Goal: Information Seeking & Learning: Learn about a topic

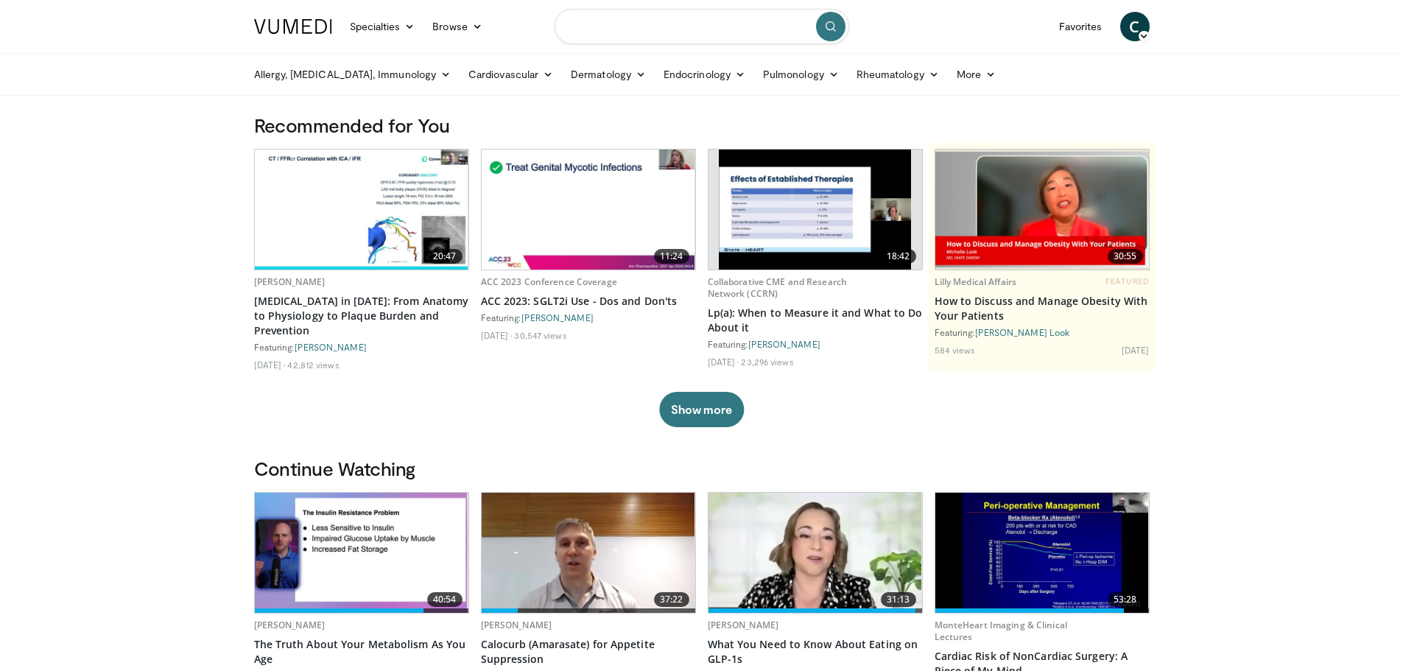
click at [764, 27] on input "Search topics, interventions" at bounding box center [702, 26] width 295 height 35
type input "**********"
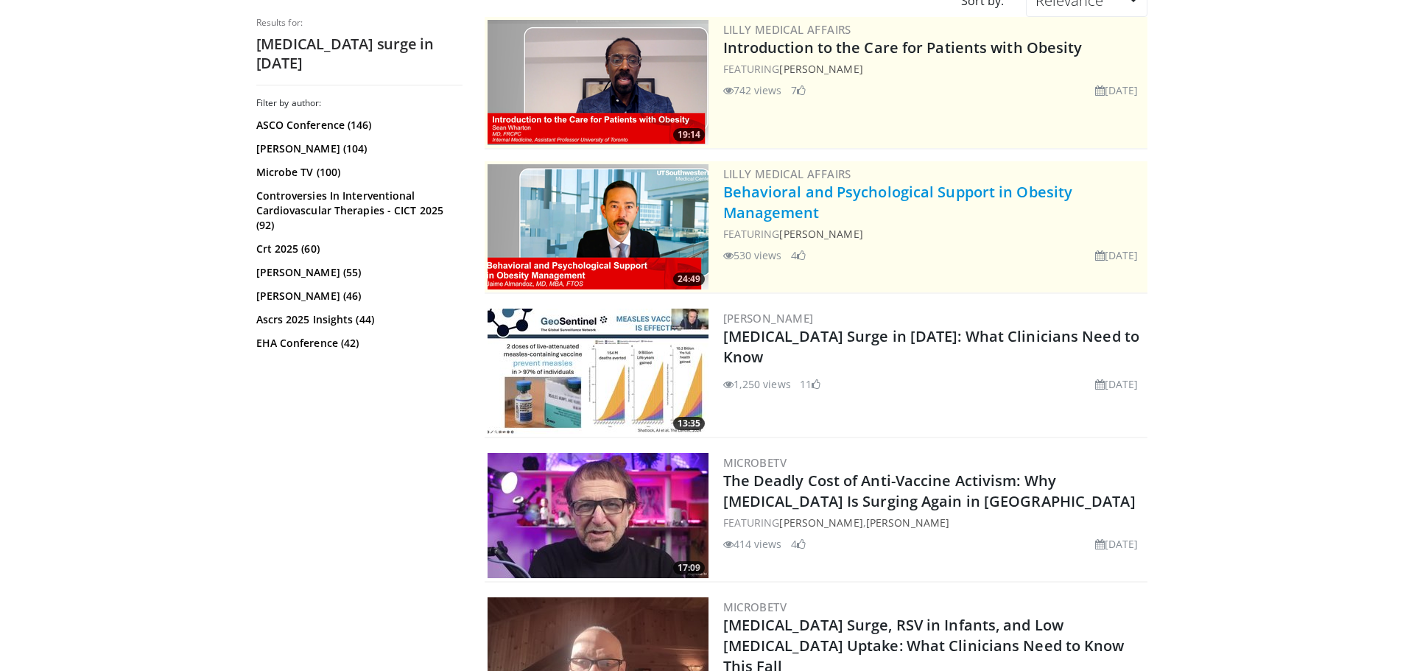
scroll to position [147, 0]
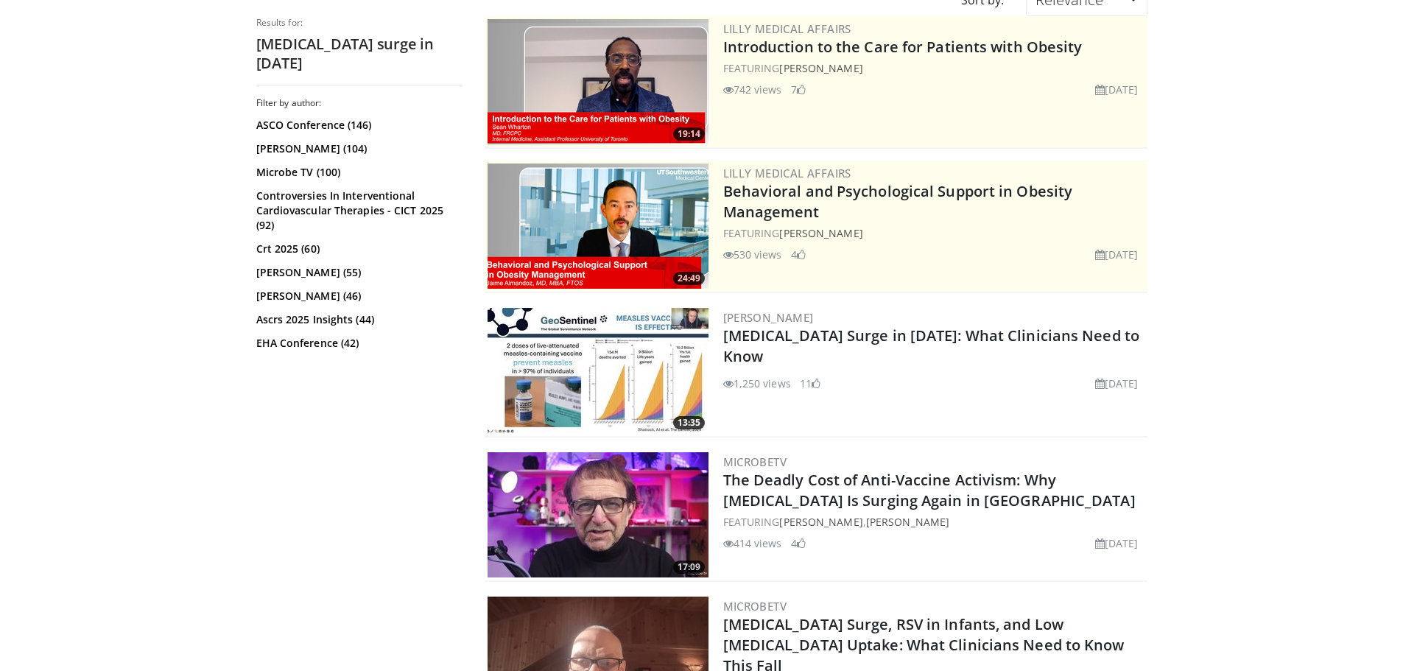
click at [627, 339] on img at bounding box center [598, 370] width 221 height 125
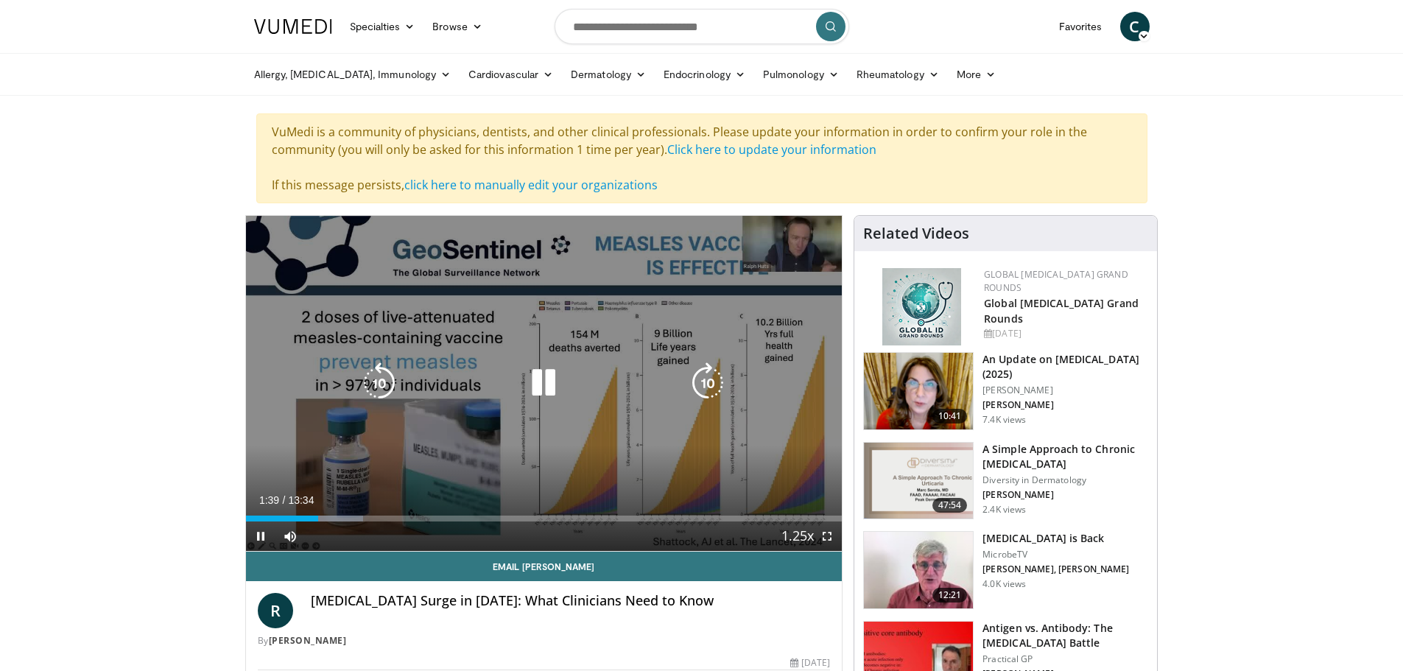
click at [466, 380] on div "Video Player" at bounding box center [544, 382] width 358 height 29
click at [541, 384] on icon "Video Player" at bounding box center [543, 382] width 41 height 41
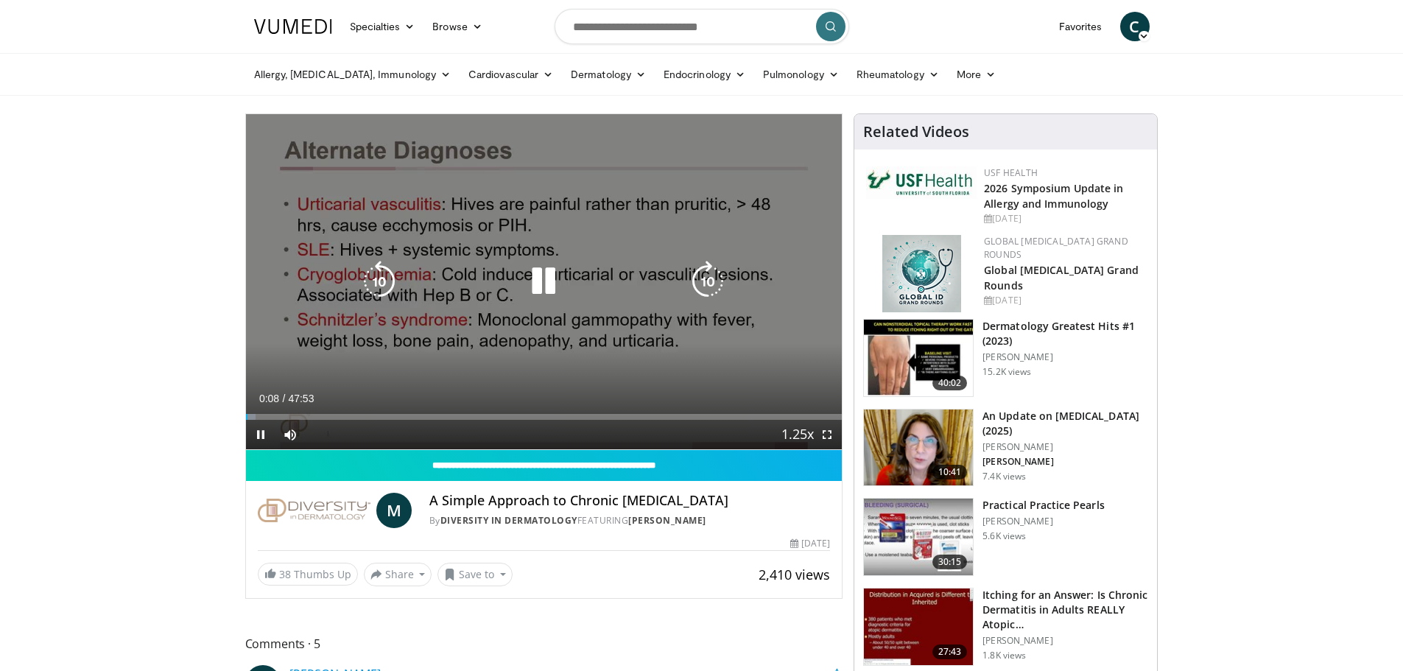
click at [547, 278] on icon "Video Player" at bounding box center [543, 281] width 41 height 41
